Goal: Task Accomplishment & Management: Manage account settings

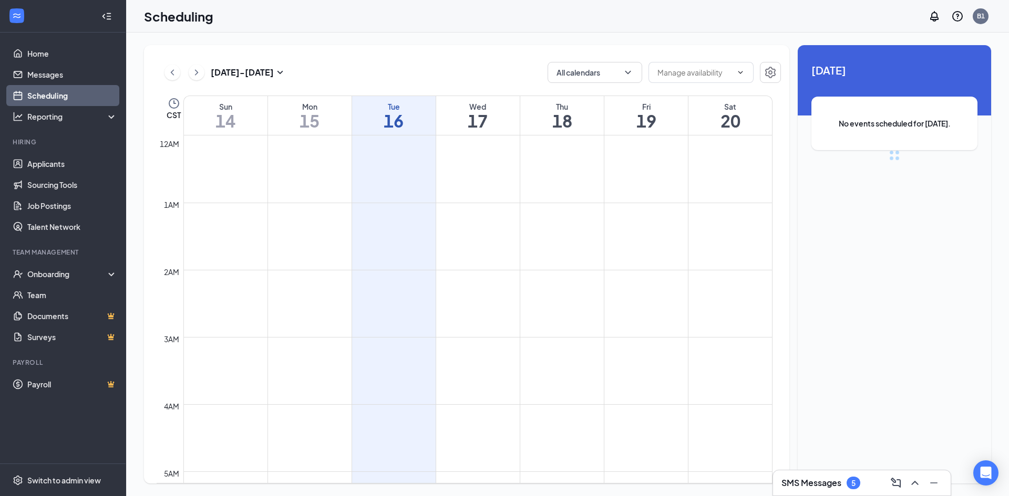
scroll to position [516, 0]
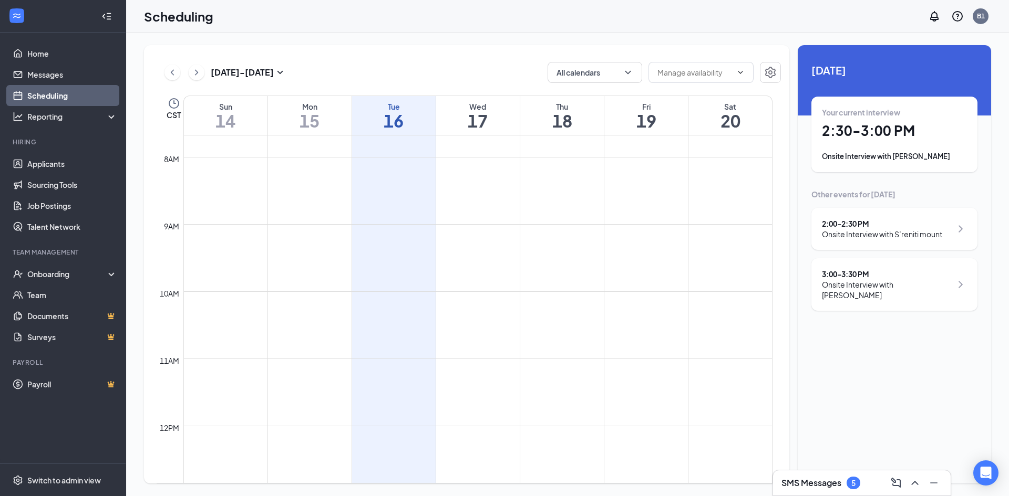
click at [922, 225] on div "2:00 - 2:30 PM" at bounding box center [882, 224] width 120 height 11
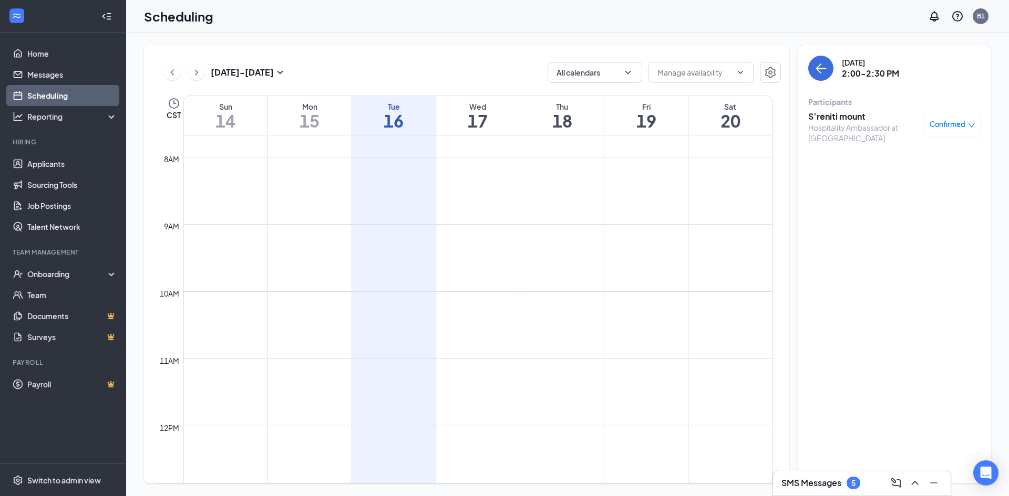
click at [731, 196] on td at bounding box center [477, 199] width 589 height 17
click at [816, 70] on icon "ArrowLeft" at bounding box center [820, 68] width 13 height 13
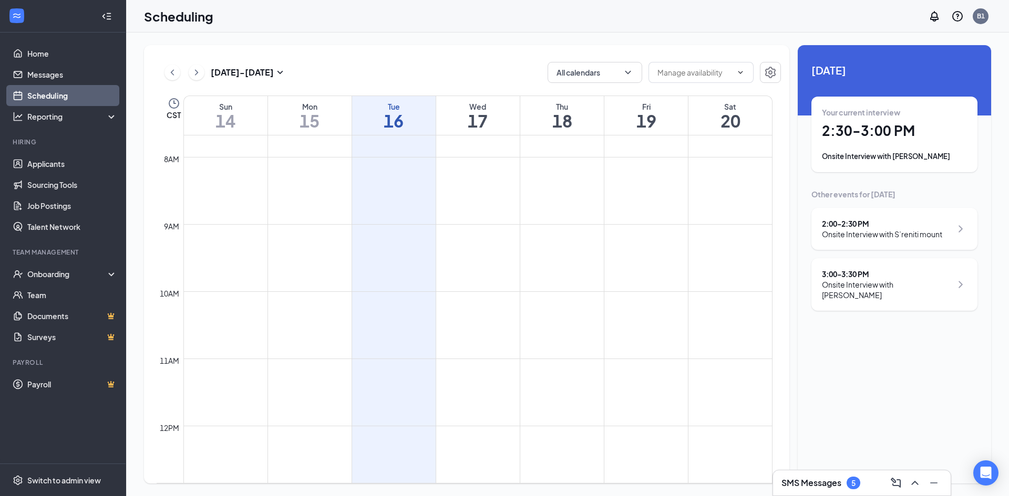
click at [845, 121] on div "Your current interview 2:30 - 3:00 PM Onsite Interview with [PERSON_NAME]" at bounding box center [894, 134] width 145 height 55
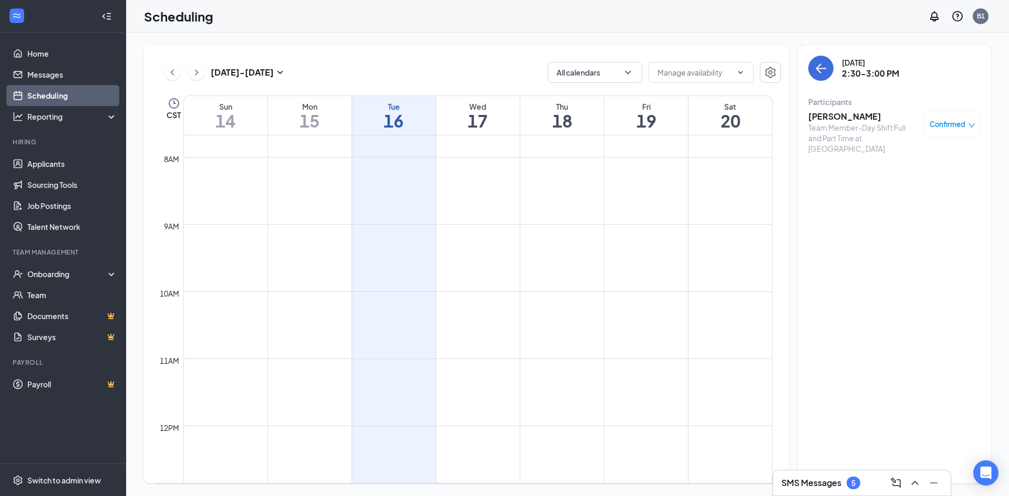
click at [860, 117] on h3 "[PERSON_NAME]" at bounding box center [863, 117] width 110 height 12
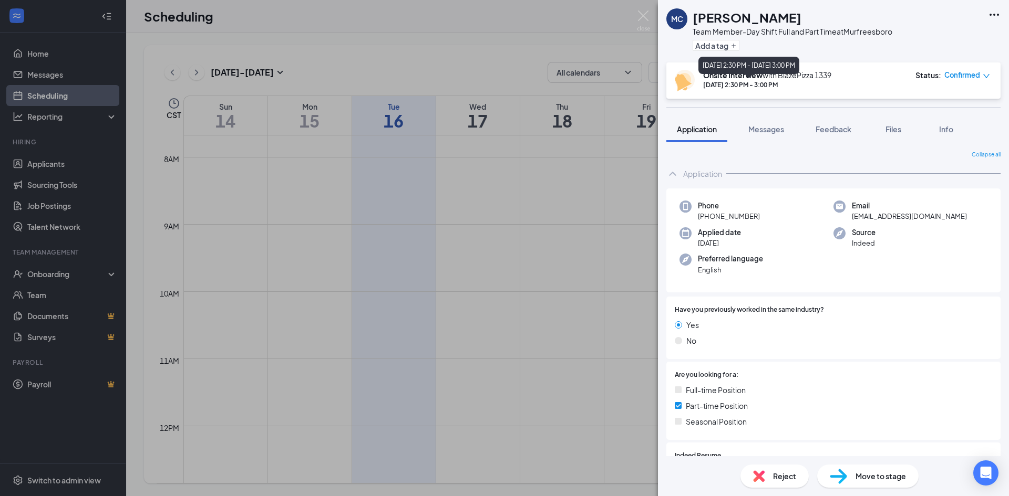
click at [777, 86] on div "[DATE] 2:30 PM - 3:00 PM" at bounding box center [767, 84] width 128 height 9
click at [737, 79] on b "Onsite Interview" at bounding box center [732, 74] width 59 height 9
click at [892, 132] on span "Files" at bounding box center [893, 128] width 16 height 9
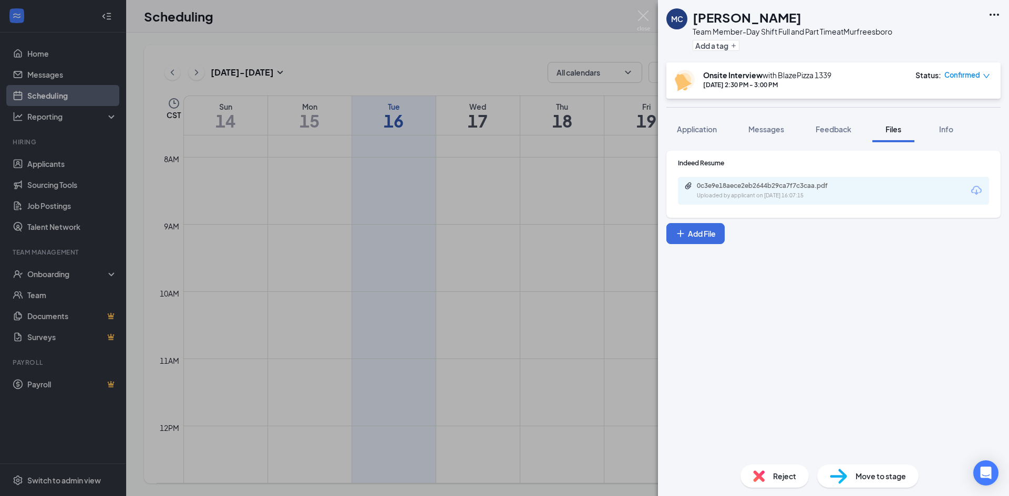
click at [258, 122] on div "MC [PERSON_NAME] Team Member-Day Shift Full and Part Time at [GEOGRAPHIC_DATA] …" at bounding box center [504, 248] width 1009 height 496
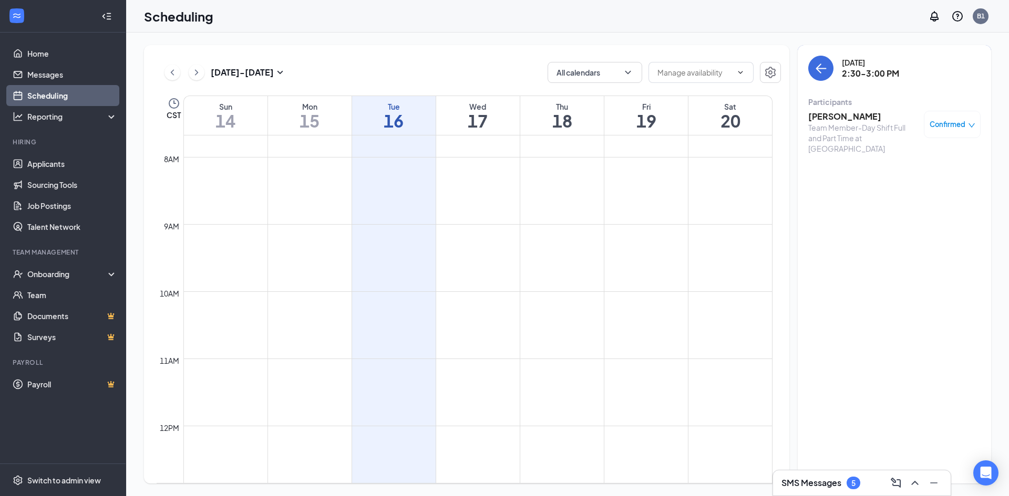
click at [88, 96] on link "Scheduling" at bounding box center [72, 95] width 90 height 21
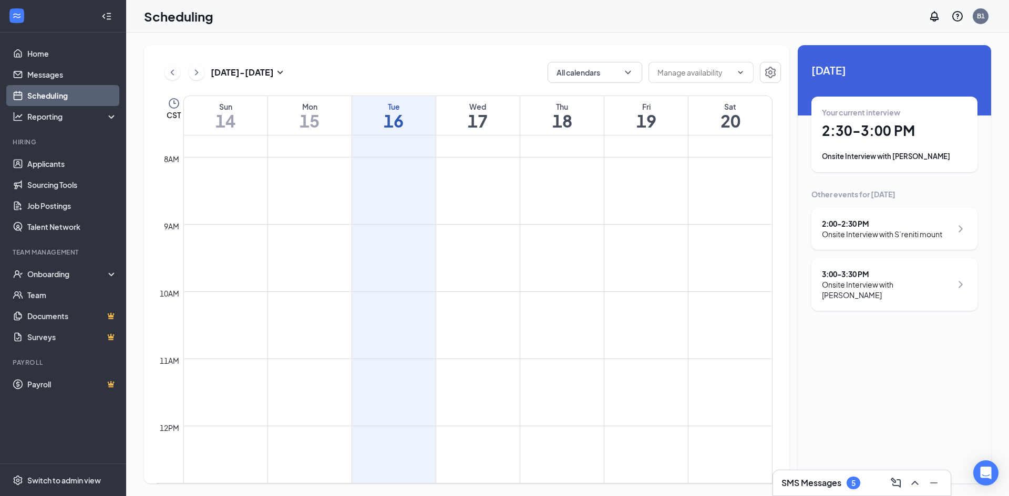
click at [899, 227] on div "2:00 - 2:30 PM" at bounding box center [882, 224] width 120 height 11
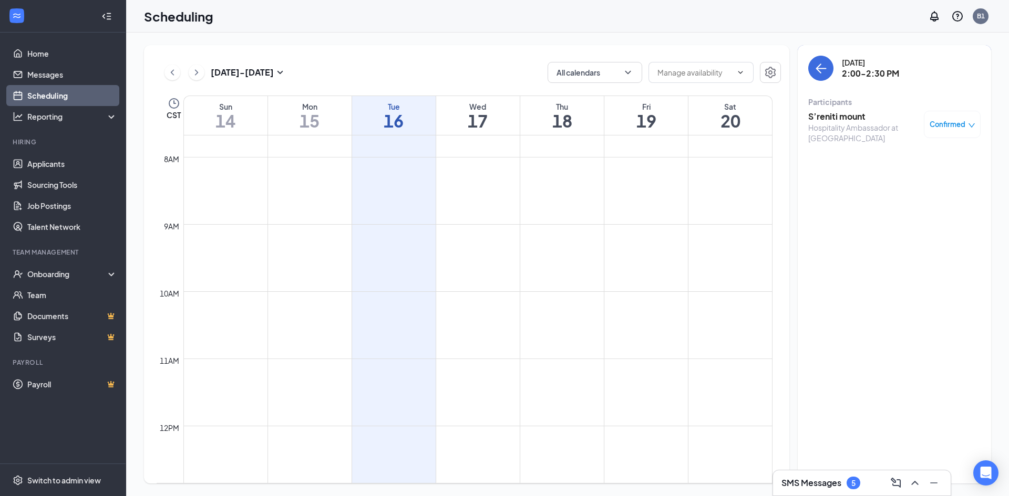
click at [841, 101] on div "Participants" at bounding box center [894, 102] width 172 height 11
click at [842, 117] on h3 "S’reniti mount" at bounding box center [863, 117] width 110 height 12
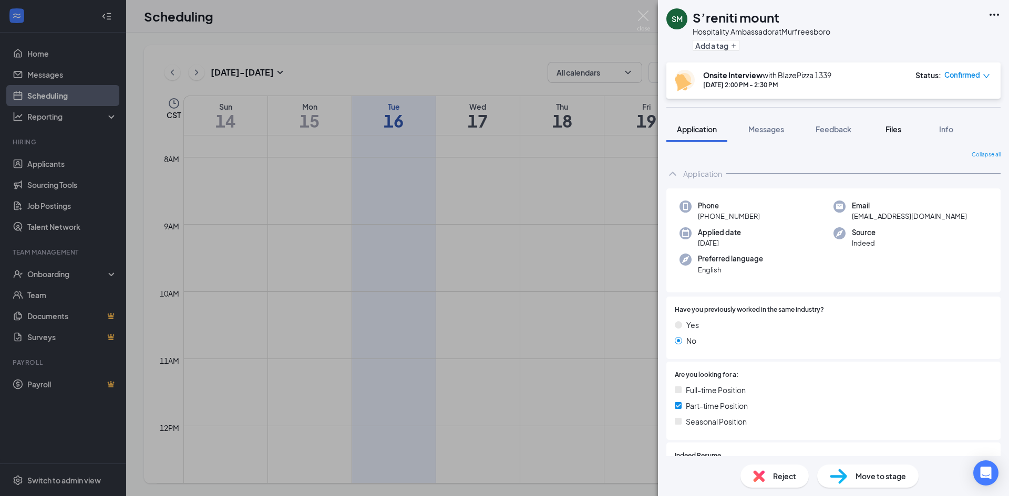
click at [883, 122] on button "Files" at bounding box center [893, 129] width 42 height 26
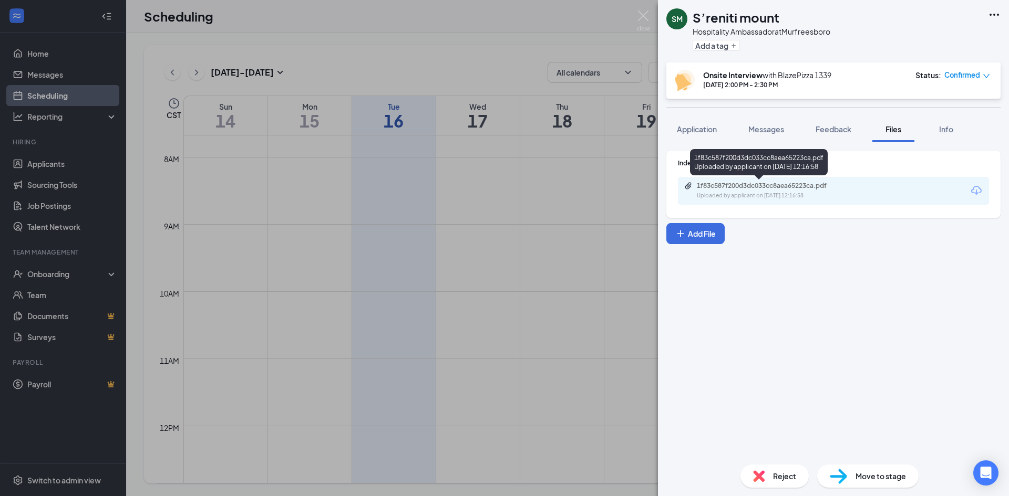
click at [779, 185] on div "1f83c587f200d3dc033cc8aea65223ca.pdf" at bounding box center [770, 186] width 147 height 8
